Goal: Entertainment & Leisure: Consume media (video, audio)

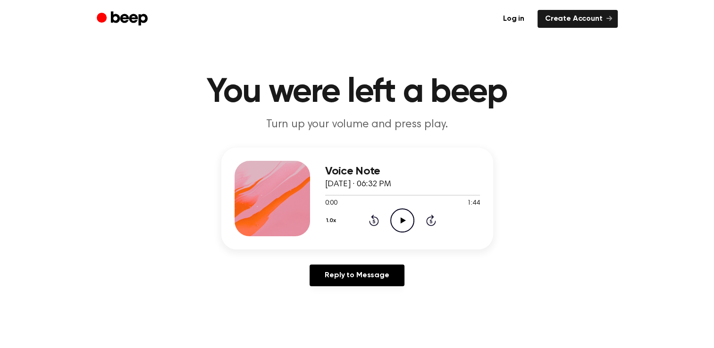
click at [406, 222] on icon "Play Audio" at bounding box center [402, 221] width 24 height 24
click at [406, 222] on icon "Pause Audio" at bounding box center [402, 221] width 24 height 24
click at [372, 221] on icon "Rewind 5 seconds" at bounding box center [373, 220] width 10 height 12
click at [399, 218] on icon "Play Audio" at bounding box center [402, 221] width 24 height 24
click at [399, 218] on icon "Pause Audio" at bounding box center [402, 221] width 24 height 24
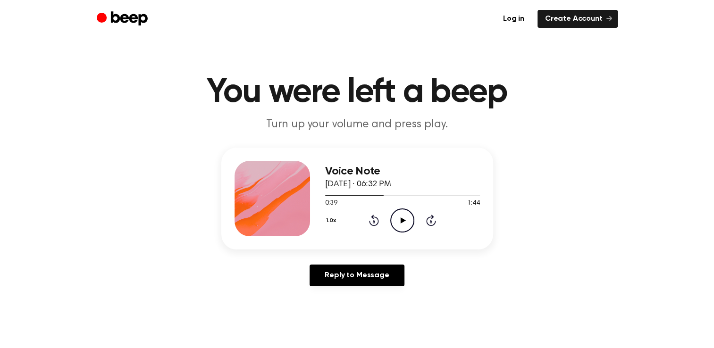
click at [376, 224] on icon at bounding box center [374, 220] width 10 height 11
click at [403, 218] on icon "Play Audio" at bounding box center [402, 221] width 24 height 24
click at [403, 218] on icon at bounding box center [402, 220] width 4 height 6
click at [403, 218] on icon "Play Audio" at bounding box center [402, 221] width 24 height 24
click at [376, 222] on icon "Rewind 5 seconds" at bounding box center [373, 220] width 10 height 12
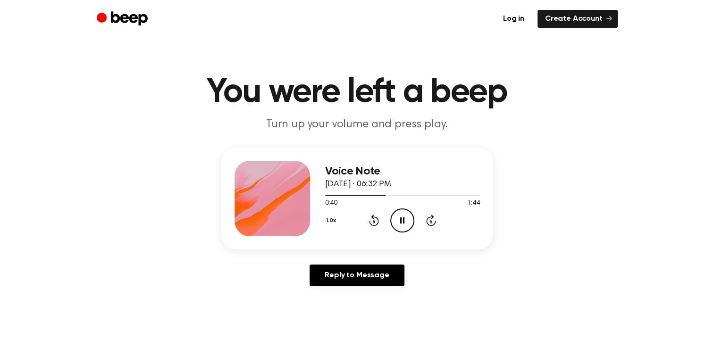
click at [376, 222] on icon "Rewind 5 seconds" at bounding box center [373, 220] width 10 height 12
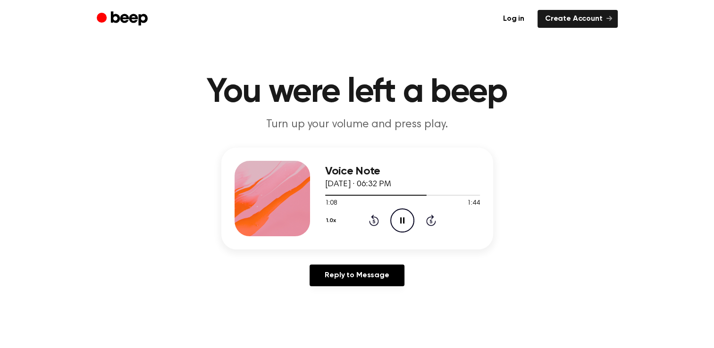
click at [376, 222] on icon "Rewind 5 seconds" at bounding box center [373, 220] width 10 height 12
click at [402, 218] on icon "Pause Audio" at bounding box center [402, 221] width 24 height 24
click at [402, 218] on icon at bounding box center [403, 220] width 5 height 6
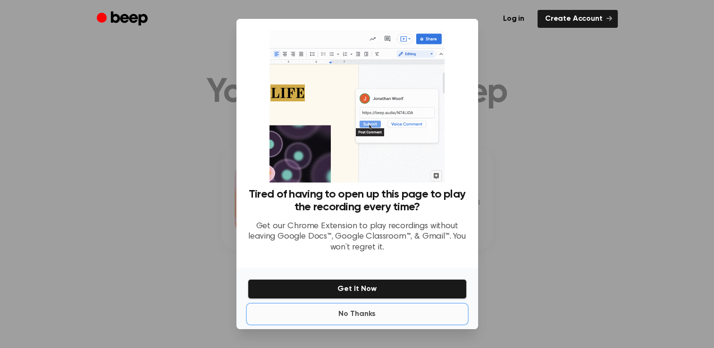
click at [355, 313] on button "No Thanks" at bounding box center [357, 314] width 219 height 19
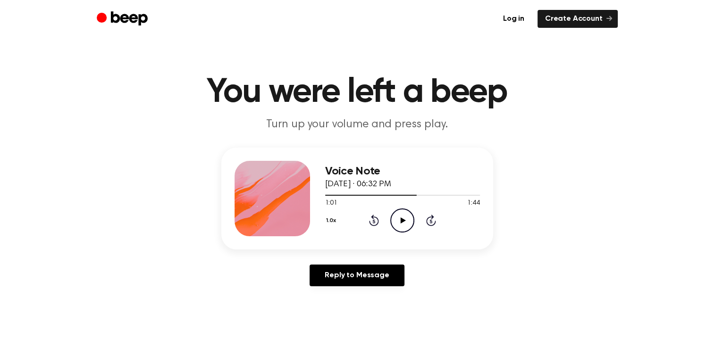
click at [401, 216] on icon "Play Audio" at bounding box center [402, 221] width 24 height 24
click at [376, 222] on icon "Rewind 5 seconds" at bounding box center [373, 220] width 10 height 12
click at [373, 222] on icon at bounding box center [374, 222] width 2 height 4
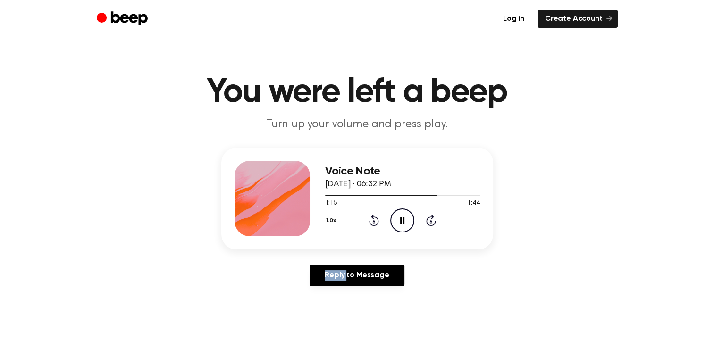
click at [373, 222] on icon at bounding box center [374, 222] width 2 height 4
click at [373, 222] on icon "Rewind 5 seconds" at bounding box center [373, 220] width 10 height 12
click at [373, 222] on icon at bounding box center [374, 222] width 2 height 4
click at [400, 219] on icon "Play Audio" at bounding box center [402, 221] width 24 height 24
click at [374, 223] on icon at bounding box center [374, 222] width 2 height 4
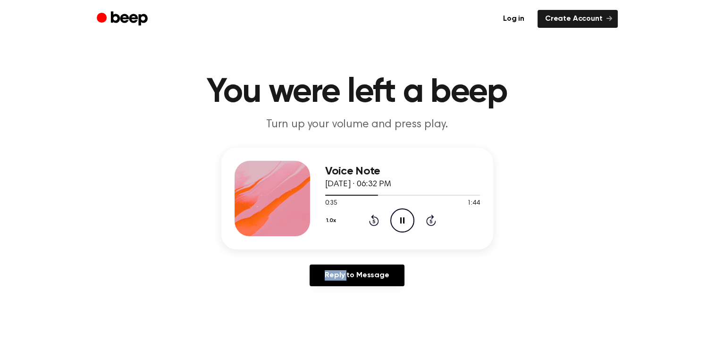
click at [374, 223] on icon at bounding box center [374, 222] width 2 height 4
click at [374, 223] on icon "Rewind 5 seconds" at bounding box center [373, 220] width 10 height 12
click at [374, 223] on icon at bounding box center [374, 222] width 2 height 4
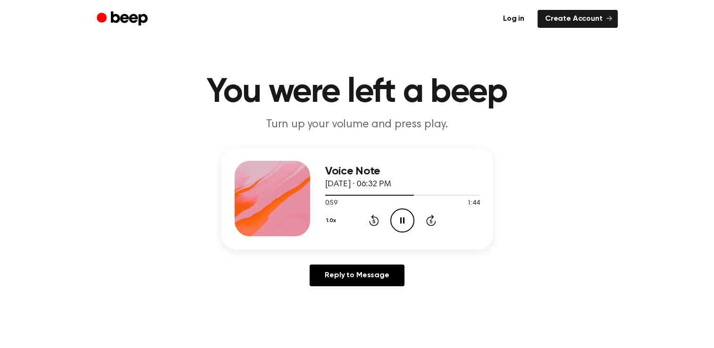
click at [374, 223] on icon at bounding box center [374, 222] width 2 height 4
click at [404, 218] on icon "Play Audio" at bounding box center [402, 221] width 24 height 24
click at [402, 218] on icon "Pause Audio" at bounding box center [402, 221] width 24 height 24
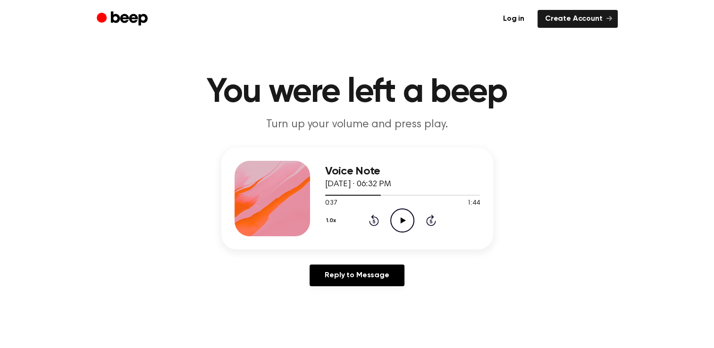
click at [373, 223] on icon "Rewind 5 seconds" at bounding box center [373, 220] width 10 height 12
click at [400, 218] on icon "Play Audio" at bounding box center [402, 221] width 24 height 24
click at [372, 222] on icon "Rewind 5 seconds" at bounding box center [373, 220] width 10 height 12
click at [404, 219] on icon at bounding box center [402, 220] width 4 height 6
click at [404, 219] on icon at bounding box center [403, 220] width 5 height 6
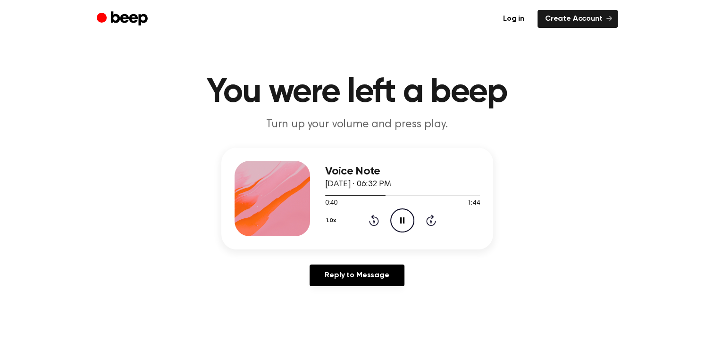
click at [404, 219] on icon at bounding box center [402, 220] width 4 height 6
click at [369, 226] on icon "Rewind 5 seconds" at bounding box center [373, 220] width 10 height 12
click at [377, 220] on icon "Rewind 5 seconds" at bounding box center [373, 220] width 10 height 12
click at [402, 218] on icon "Play Audio" at bounding box center [402, 221] width 24 height 24
click at [402, 218] on icon "Pause Audio" at bounding box center [402, 221] width 24 height 24
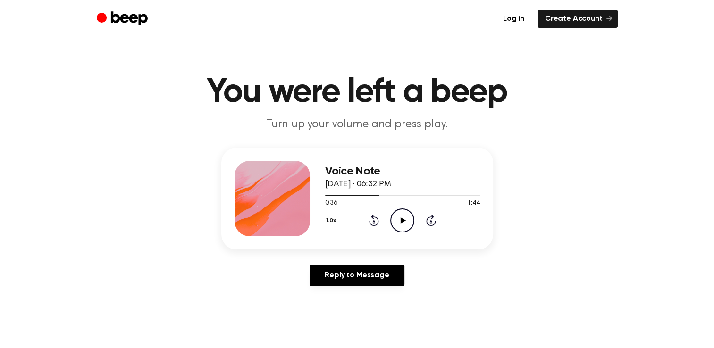
click at [372, 222] on icon "Rewind 5 seconds" at bounding box center [373, 220] width 10 height 12
click at [396, 219] on icon "Play Audio" at bounding box center [402, 221] width 24 height 24
click at [374, 220] on icon "Rewind 5 seconds" at bounding box center [373, 220] width 10 height 12
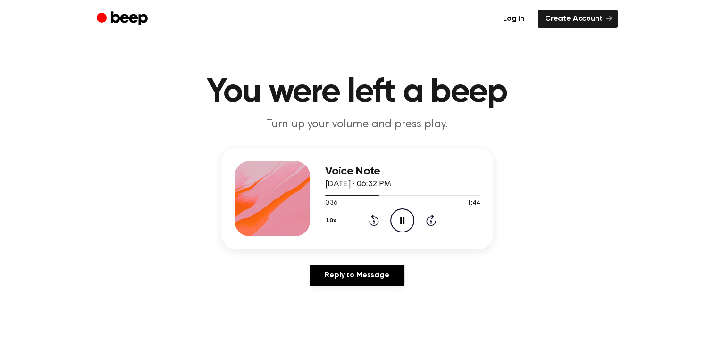
click at [400, 217] on icon at bounding box center [402, 220] width 4 height 6
click at [373, 220] on icon at bounding box center [374, 222] width 2 height 4
click at [392, 220] on icon "Play Audio" at bounding box center [402, 221] width 24 height 24
click at [402, 221] on icon "Pause Audio" at bounding box center [402, 221] width 24 height 24
click at [402, 221] on icon at bounding box center [403, 220] width 5 height 6
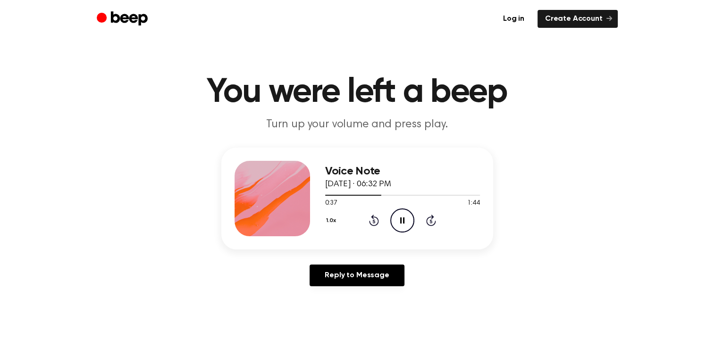
click at [402, 221] on icon "Pause Audio" at bounding box center [402, 221] width 24 height 24
click at [372, 218] on icon at bounding box center [374, 220] width 10 height 11
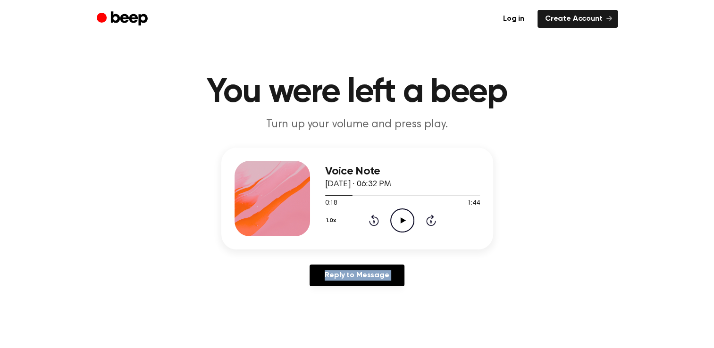
click at [372, 218] on icon at bounding box center [374, 220] width 10 height 11
drag, startPoint x: 372, startPoint y: 218, endPoint x: 403, endPoint y: 220, distance: 31.2
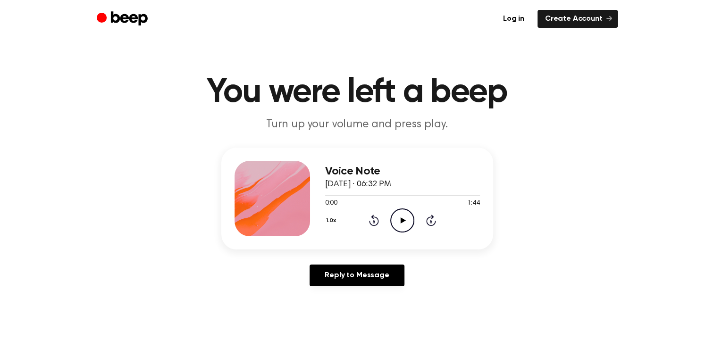
click at [403, 220] on icon at bounding box center [403, 220] width 5 height 6
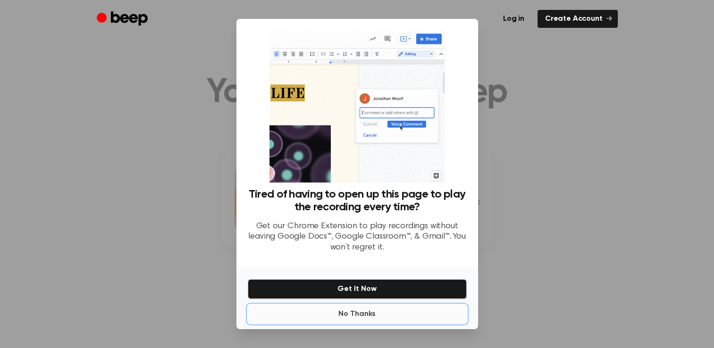
click at [353, 318] on button "No Thanks" at bounding box center [357, 314] width 219 height 19
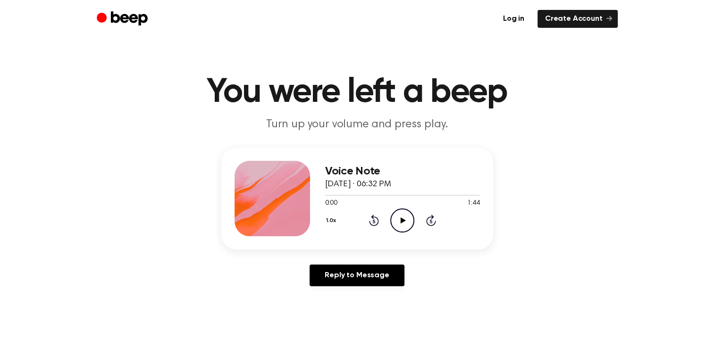
click at [397, 224] on icon "Play Audio" at bounding box center [402, 221] width 24 height 24
click at [430, 219] on icon "Skip 5 seconds" at bounding box center [431, 220] width 10 height 12
click at [426, 218] on icon at bounding box center [431, 220] width 10 height 11
click at [401, 218] on icon at bounding box center [402, 220] width 4 height 6
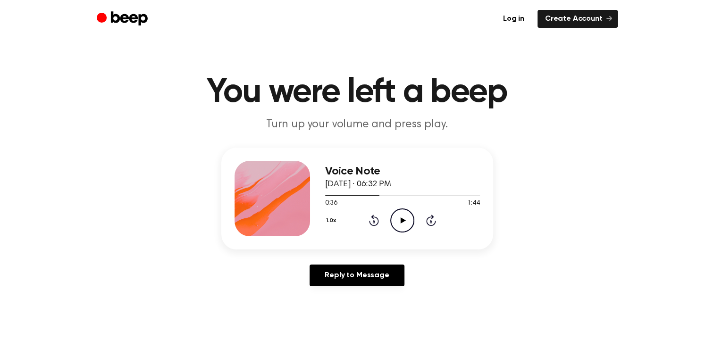
click at [374, 218] on icon "Rewind 5 seconds" at bounding box center [373, 220] width 10 height 12
click at [394, 217] on icon "Play Audio" at bounding box center [402, 221] width 24 height 24
click at [394, 217] on icon "Pause Audio" at bounding box center [402, 221] width 24 height 24
click at [377, 219] on icon at bounding box center [374, 220] width 10 height 11
click at [395, 217] on icon "Play Audio" at bounding box center [402, 221] width 24 height 24
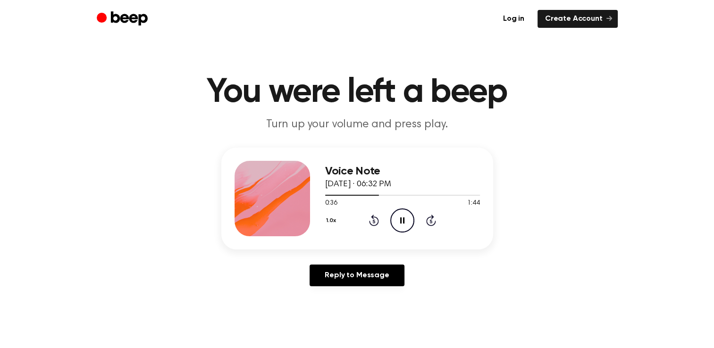
click at [395, 217] on icon "Pause Audio" at bounding box center [402, 221] width 24 height 24
click at [395, 217] on icon "Play Audio" at bounding box center [402, 221] width 24 height 24
click at [395, 217] on icon "Pause Audio" at bounding box center [402, 221] width 24 height 24
click at [374, 220] on icon "Rewind 5 seconds" at bounding box center [373, 220] width 10 height 12
click at [402, 217] on icon "Play Audio" at bounding box center [402, 221] width 24 height 24
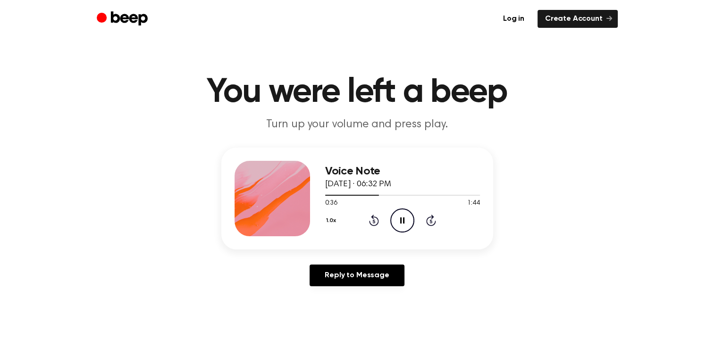
click at [402, 217] on icon "Pause Audio" at bounding box center [402, 221] width 24 height 24
drag, startPoint x: 375, startPoint y: 221, endPoint x: 398, endPoint y: 218, distance: 23.8
click at [398, 218] on div "1.0x Rewind 5 seconds Play Audio Skip 5 seconds" at bounding box center [402, 221] width 155 height 24
click at [398, 218] on icon "Play Audio" at bounding box center [402, 221] width 24 height 24
click at [372, 224] on icon "Rewind 5 seconds" at bounding box center [373, 220] width 10 height 12
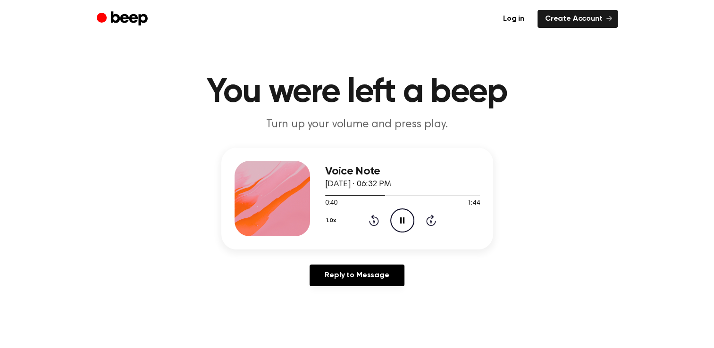
click at [396, 222] on icon "Pause Audio" at bounding box center [402, 221] width 24 height 24
click at [401, 221] on icon at bounding box center [403, 220] width 5 height 6
click at [403, 221] on icon at bounding box center [402, 220] width 4 height 6
click at [399, 223] on icon "Play Audio" at bounding box center [402, 221] width 24 height 24
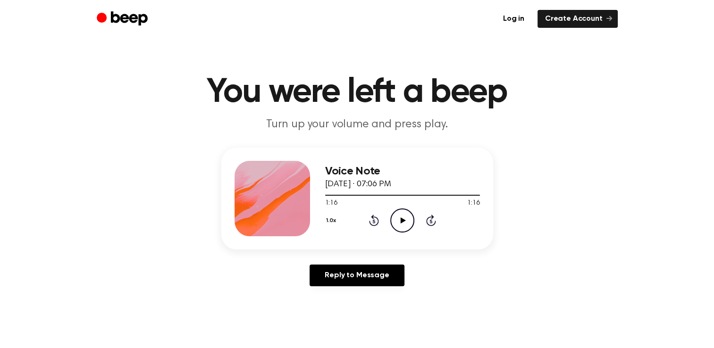
click at [400, 218] on icon "Play Audio" at bounding box center [402, 221] width 24 height 24
click at [372, 222] on icon "Rewind 5 seconds" at bounding box center [373, 220] width 10 height 12
click at [408, 220] on icon "Play Audio" at bounding box center [402, 221] width 24 height 24
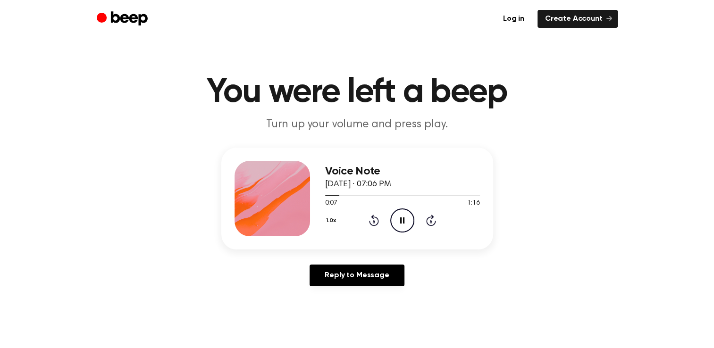
click at [401, 220] on icon at bounding box center [402, 220] width 4 height 6
click at [401, 220] on icon at bounding box center [403, 220] width 5 height 6
click at [401, 220] on icon at bounding box center [402, 220] width 4 height 6
click at [372, 222] on icon "Rewind 5 seconds" at bounding box center [373, 220] width 10 height 12
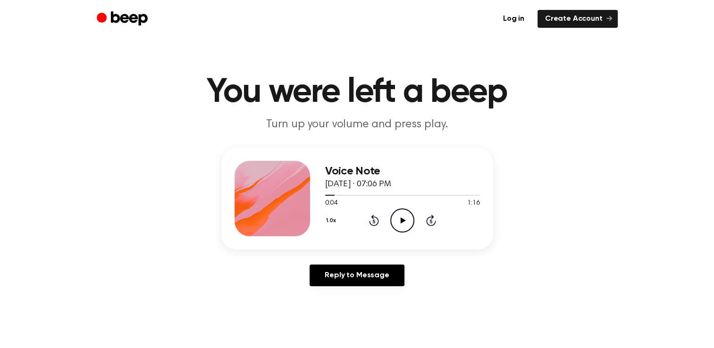
drag, startPoint x: 372, startPoint y: 222, endPoint x: 402, endPoint y: 217, distance: 31.0
click at [402, 217] on icon "Play Audio" at bounding box center [402, 221] width 24 height 24
click at [402, 217] on icon "Pause Audio" at bounding box center [402, 221] width 24 height 24
click at [342, 195] on div at bounding box center [402, 195] width 155 height 8
click at [397, 216] on icon "Play Audio" at bounding box center [402, 221] width 24 height 24
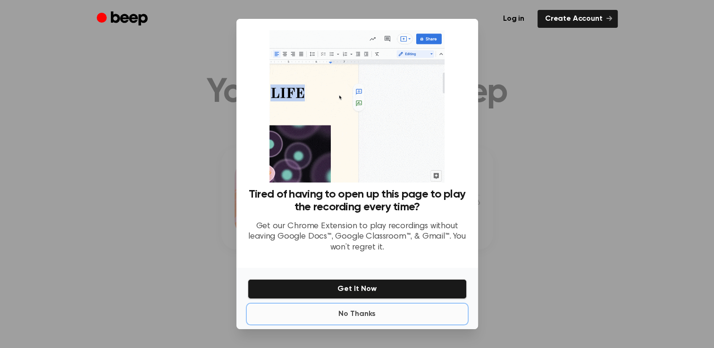
click at [357, 316] on button "No Thanks" at bounding box center [357, 314] width 219 height 19
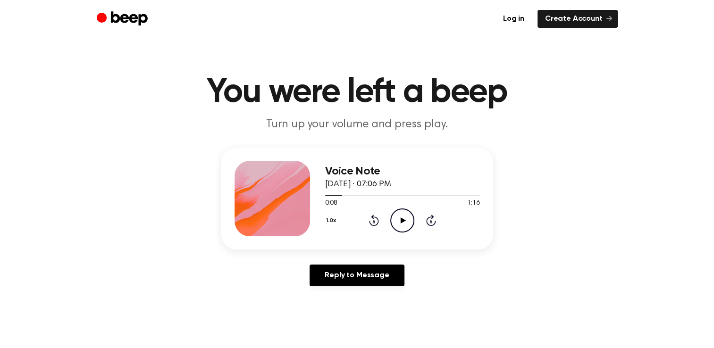
click at [407, 221] on icon "Play Audio" at bounding box center [402, 221] width 24 height 24
click at [401, 219] on icon at bounding box center [402, 220] width 4 height 6
click at [371, 220] on icon "Rewind 5 seconds" at bounding box center [373, 220] width 10 height 12
drag, startPoint x: 371, startPoint y: 220, endPoint x: 398, endPoint y: 221, distance: 26.4
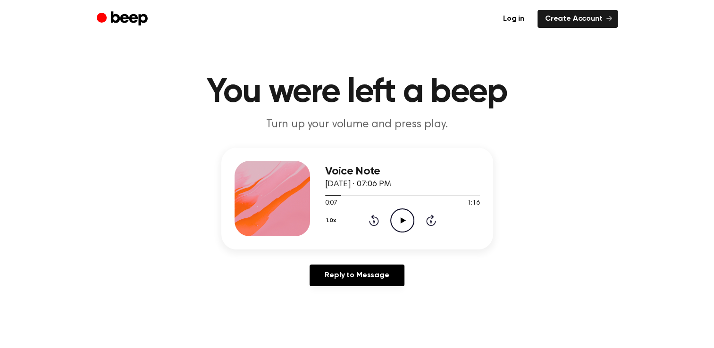
click at [398, 221] on icon "Play Audio" at bounding box center [402, 221] width 24 height 24
click at [398, 221] on icon "Pause Audio" at bounding box center [402, 221] width 24 height 24
click at [398, 222] on icon "Play Audio" at bounding box center [402, 221] width 24 height 24
click at [374, 221] on icon at bounding box center [374, 222] width 2 height 4
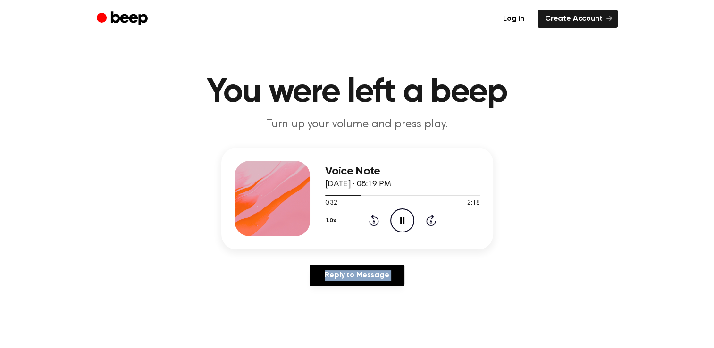
click at [374, 221] on icon at bounding box center [374, 222] width 2 height 4
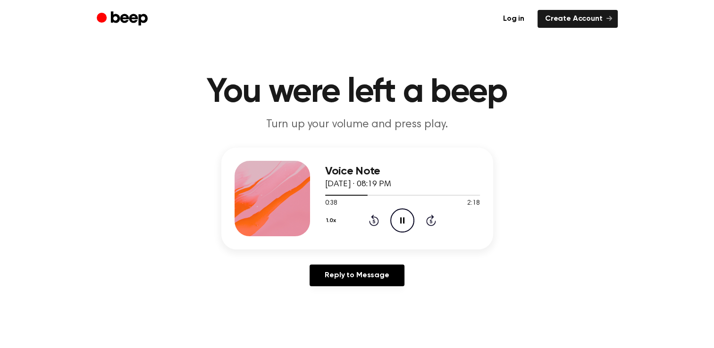
click at [374, 221] on icon at bounding box center [374, 222] width 2 height 4
click at [400, 220] on icon at bounding box center [402, 220] width 4 height 6
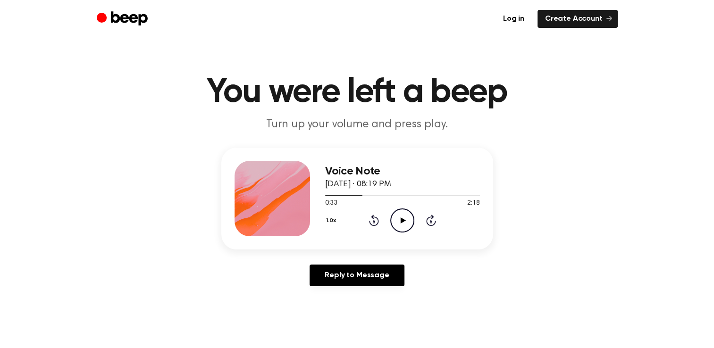
click at [375, 222] on icon at bounding box center [374, 222] width 2 height 4
click at [405, 223] on icon "Play Audio" at bounding box center [402, 221] width 24 height 24
click at [402, 220] on icon "Pause Audio" at bounding box center [402, 221] width 24 height 24
click at [378, 219] on icon at bounding box center [374, 220] width 10 height 11
click at [374, 221] on icon at bounding box center [374, 222] width 2 height 4
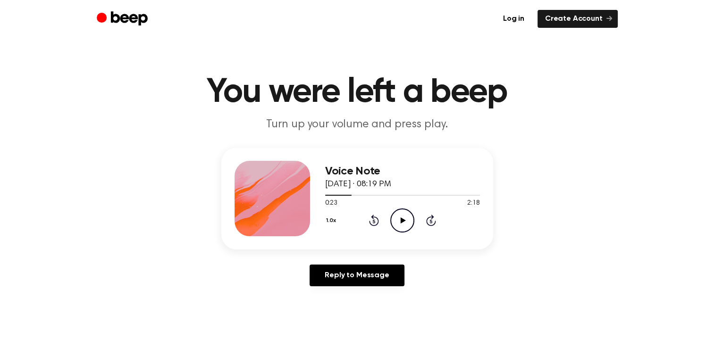
click at [396, 218] on icon "Play Audio" at bounding box center [402, 221] width 24 height 24
click at [373, 218] on icon at bounding box center [374, 220] width 10 height 11
click at [378, 221] on icon at bounding box center [374, 220] width 10 height 11
click at [369, 221] on icon at bounding box center [374, 220] width 10 height 11
click at [401, 221] on icon "Pause Audio" at bounding box center [402, 221] width 24 height 24
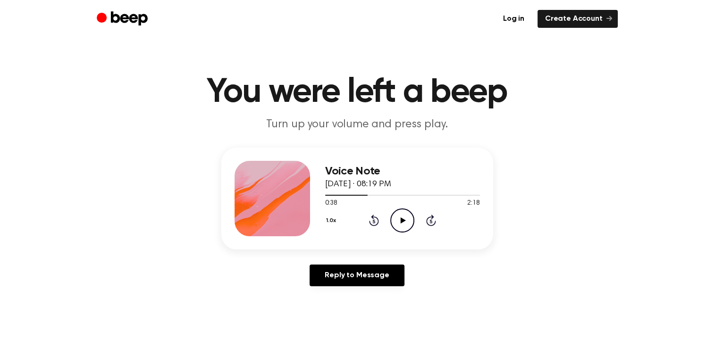
click at [401, 221] on icon at bounding box center [403, 220] width 5 height 6
click at [374, 222] on icon "Rewind 5 seconds" at bounding box center [373, 220] width 10 height 12
click at [402, 222] on icon at bounding box center [403, 220] width 5 height 6
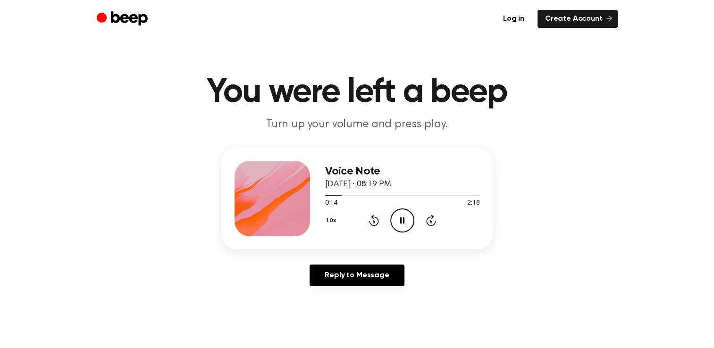
click at [372, 223] on icon "Rewind 5 seconds" at bounding box center [373, 220] width 10 height 12
click at [404, 222] on icon at bounding box center [402, 220] width 4 height 6
click at [404, 222] on icon "Play Audio" at bounding box center [402, 221] width 24 height 24
click at [410, 192] on div at bounding box center [402, 195] width 155 height 8
click at [371, 219] on icon "Rewind 5 seconds" at bounding box center [373, 220] width 10 height 12
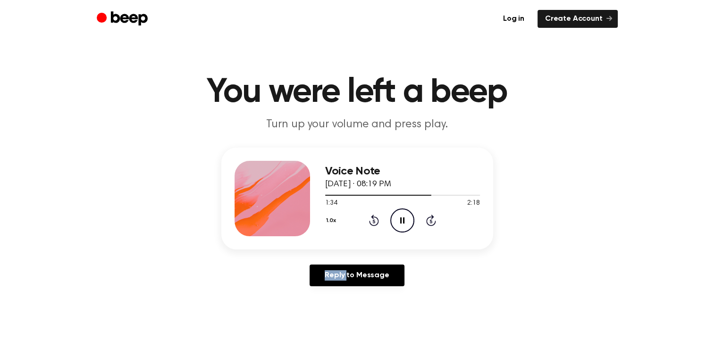
click at [371, 219] on icon "Rewind 5 seconds" at bounding box center [373, 220] width 10 height 12
drag, startPoint x: 371, startPoint y: 219, endPoint x: 405, endPoint y: 218, distance: 34.0
click at [405, 218] on icon "Pause Audio" at bounding box center [402, 221] width 24 height 24
click at [331, 193] on div at bounding box center [402, 195] width 155 height 8
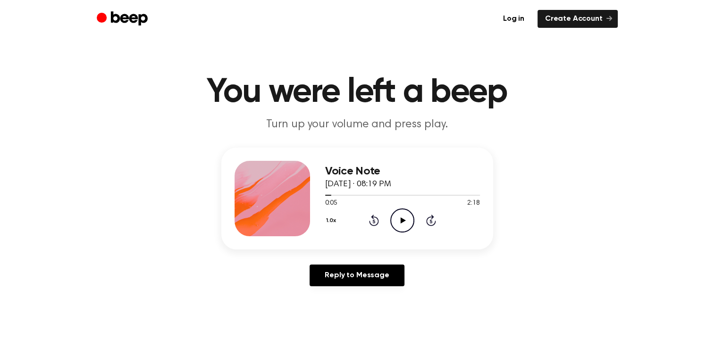
click at [402, 220] on icon at bounding box center [403, 220] width 5 height 6
click at [402, 220] on icon "Pause Audio" at bounding box center [402, 221] width 24 height 24
